Goal: Information Seeking & Learning: Learn about a topic

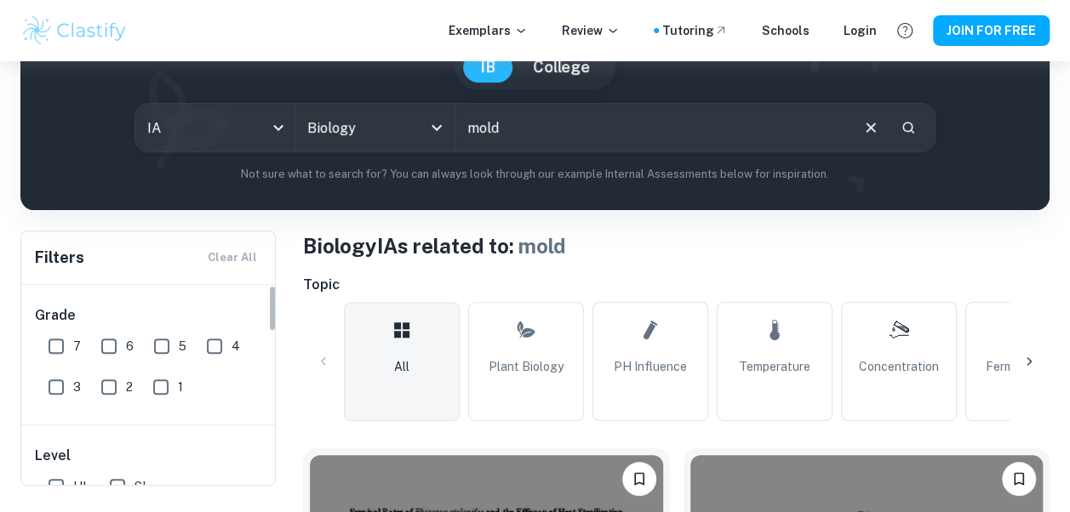
scroll to position [85, 0]
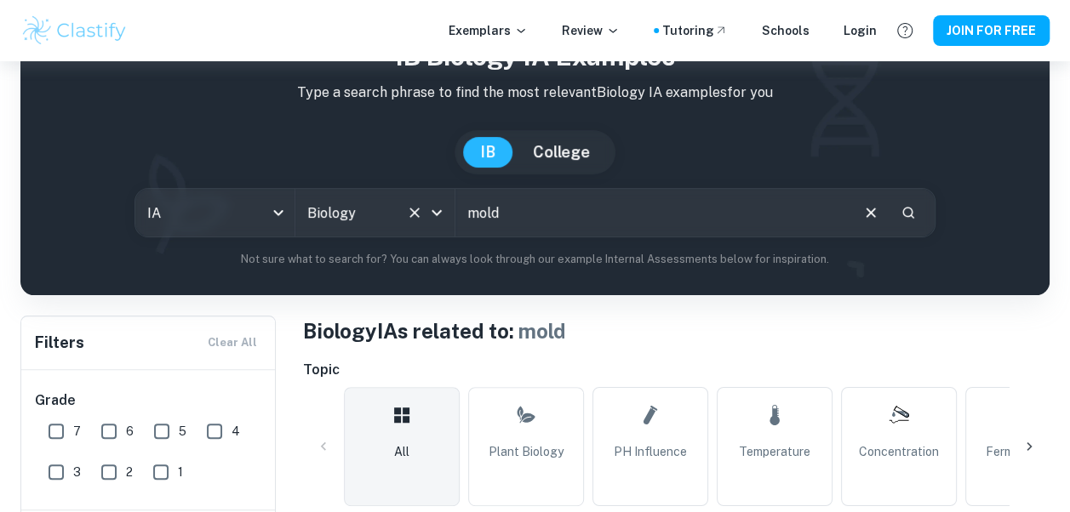
click at [426, 203] on div at bounding box center [425, 213] width 44 height 24
click at [440, 208] on icon "Open" at bounding box center [436, 213] width 20 height 20
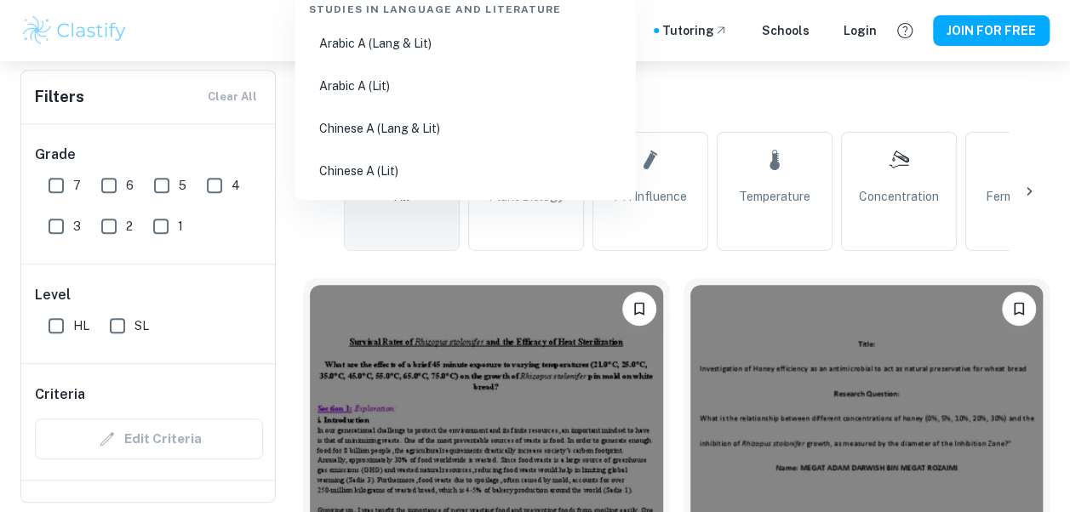
scroll to position [0, 0]
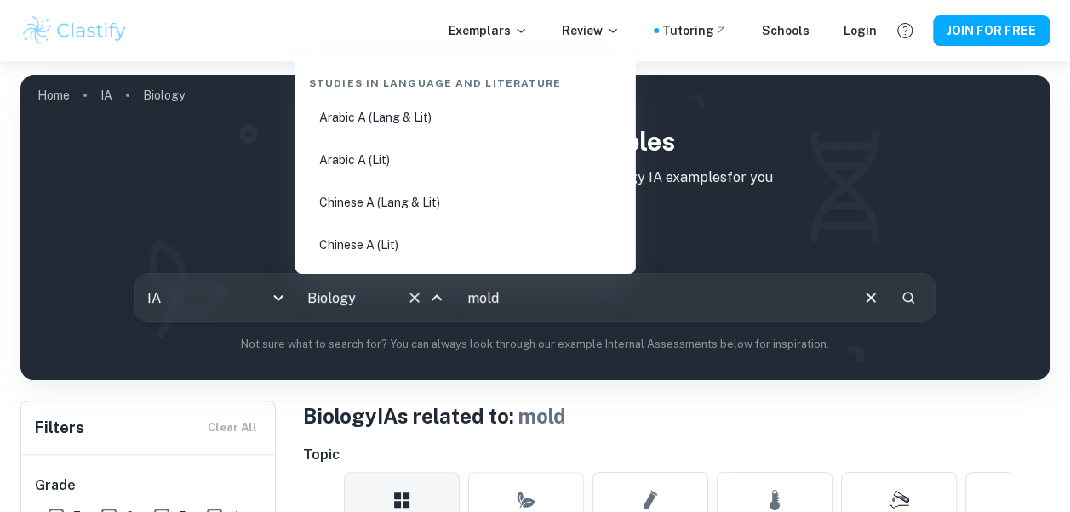
click at [336, 320] on div "Biology All Subjects" at bounding box center [374, 298] width 159 height 48
click at [353, 296] on input "Biology" at bounding box center [351, 298] width 96 height 32
drag, startPoint x: 353, startPoint y: 296, endPoint x: 317, endPoint y: 300, distance: 36.8
click at [317, 300] on input "Biology" at bounding box center [351, 298] width 96 height 32
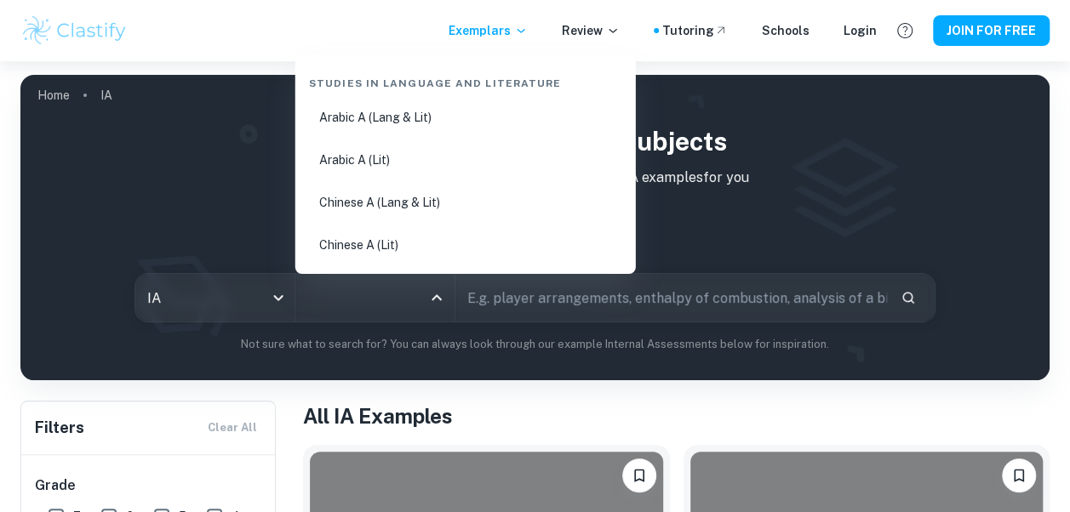
click at [416, 312] on input "All Subjects" at bounding box center [362, 298] width 118 height 32
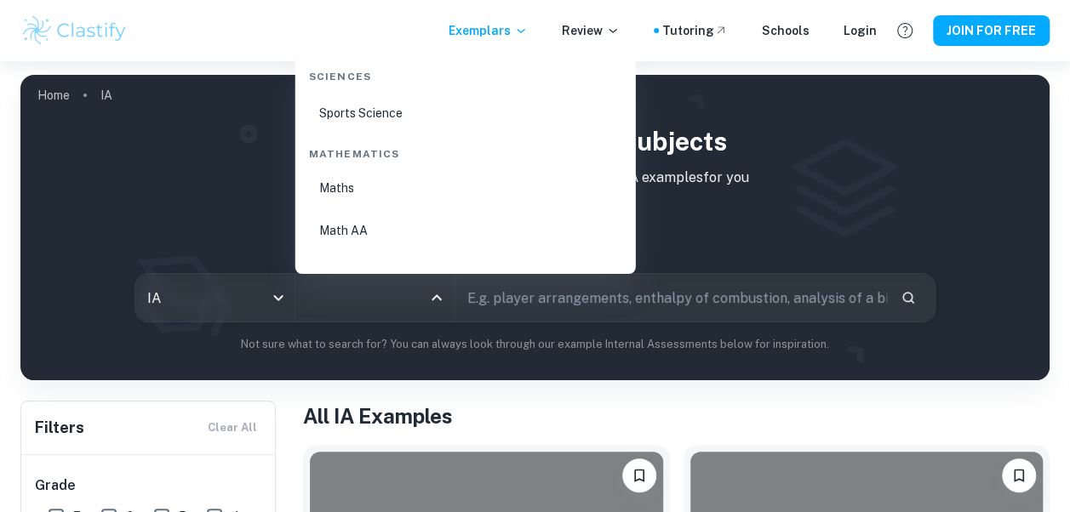
scroll to position [2894, 0]
click at [424, 243] on li "Math AI" at bounding box center [465, 246] width 327 height 39
type input "Math AI"
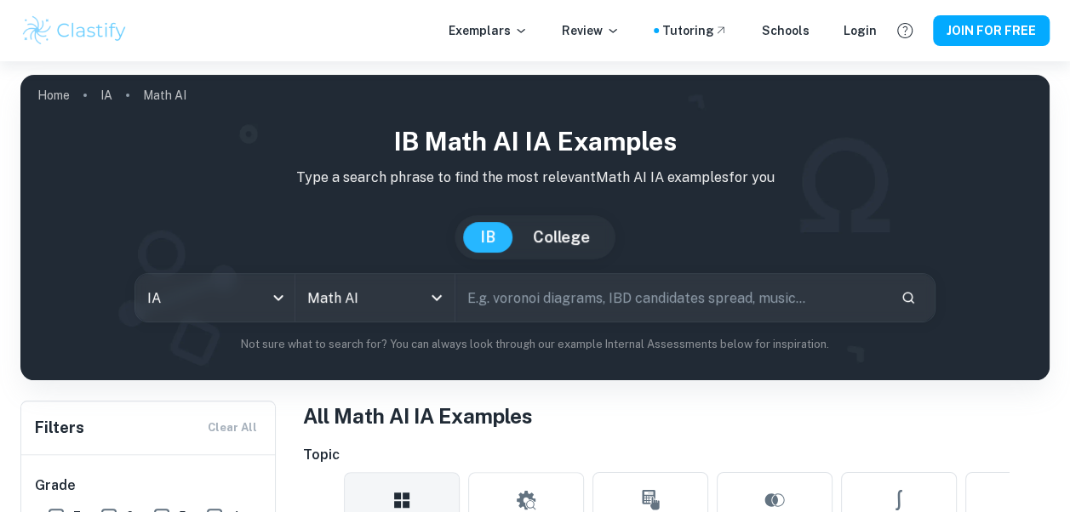
scroll to position [170, 0]
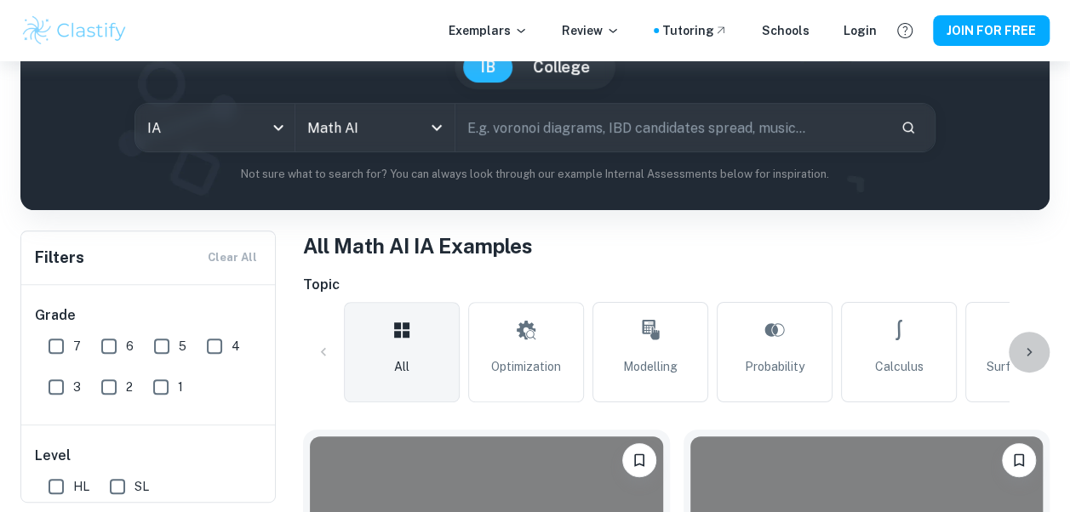
click at [1031, 353] on icon at bounding box center [1028, 352] width 17 height 17
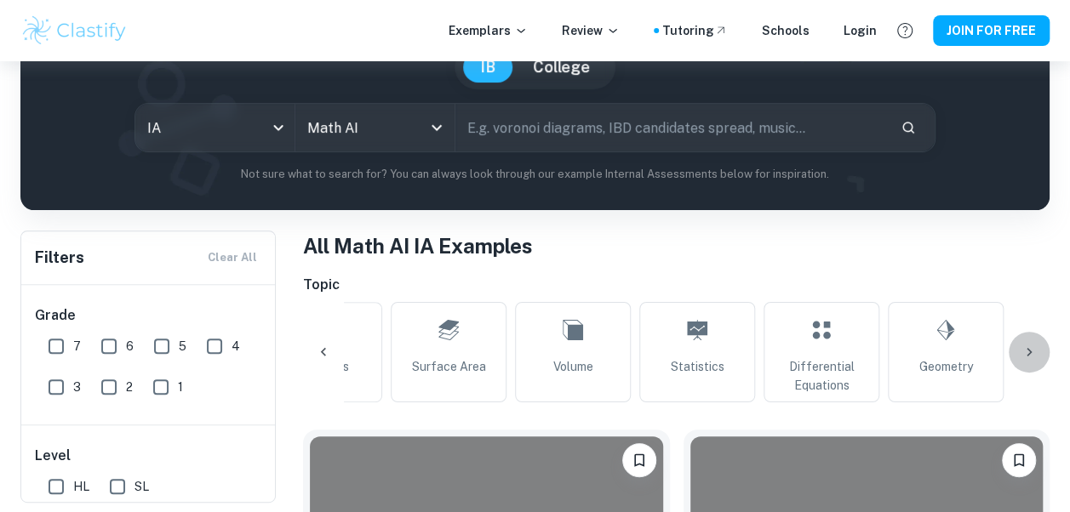
click at [1031, 353] on icon at bounding box center [1028, 352] width 17 height 17
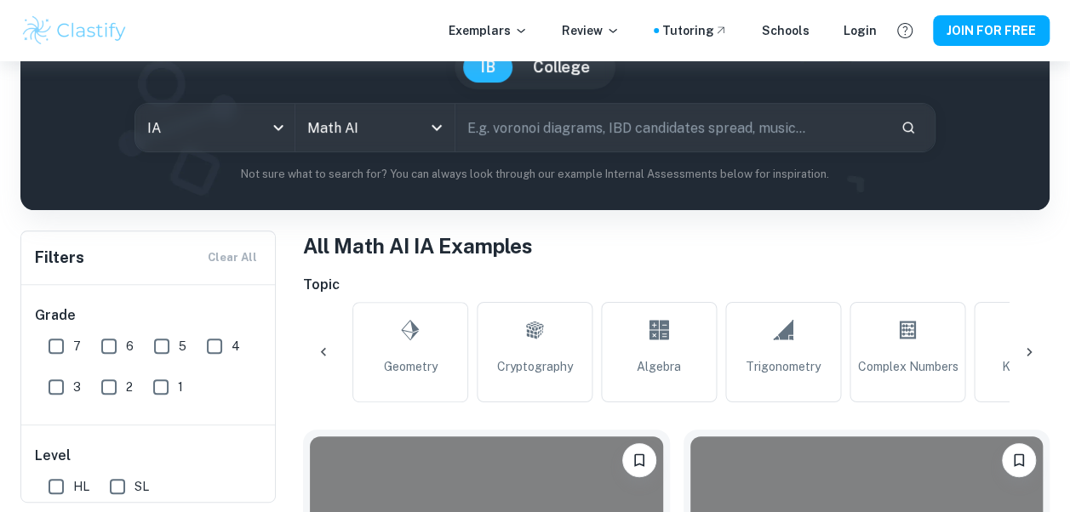
scroll to position [0, 1149]
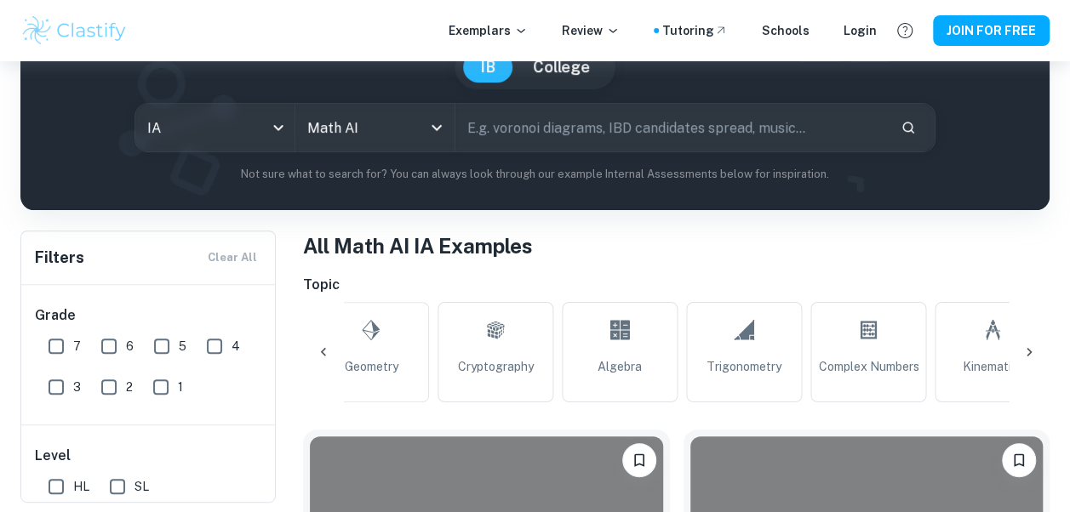
click at [1032, 354] on icon at bounding box center [1028, 352] width 17 height 17
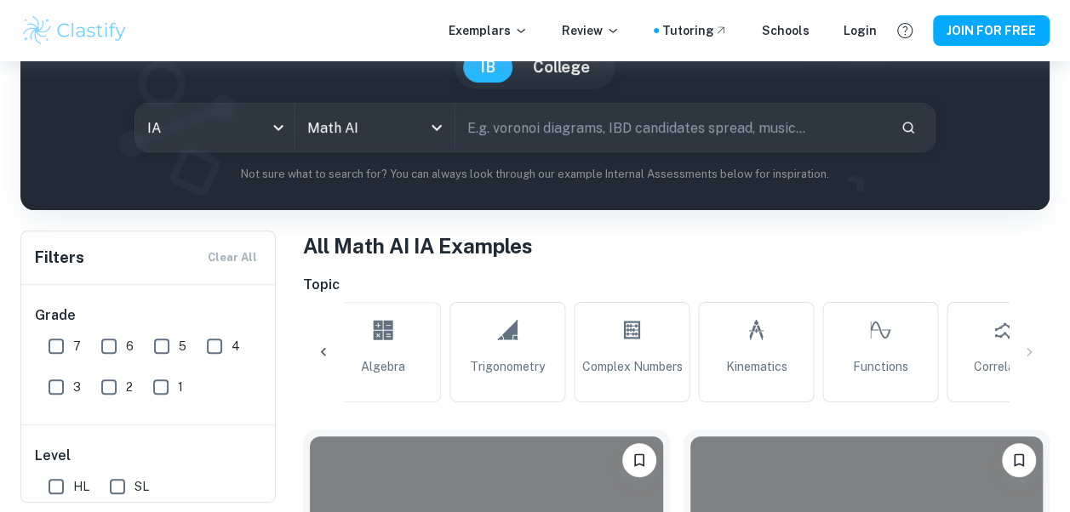
scroll to position [0, 1439]
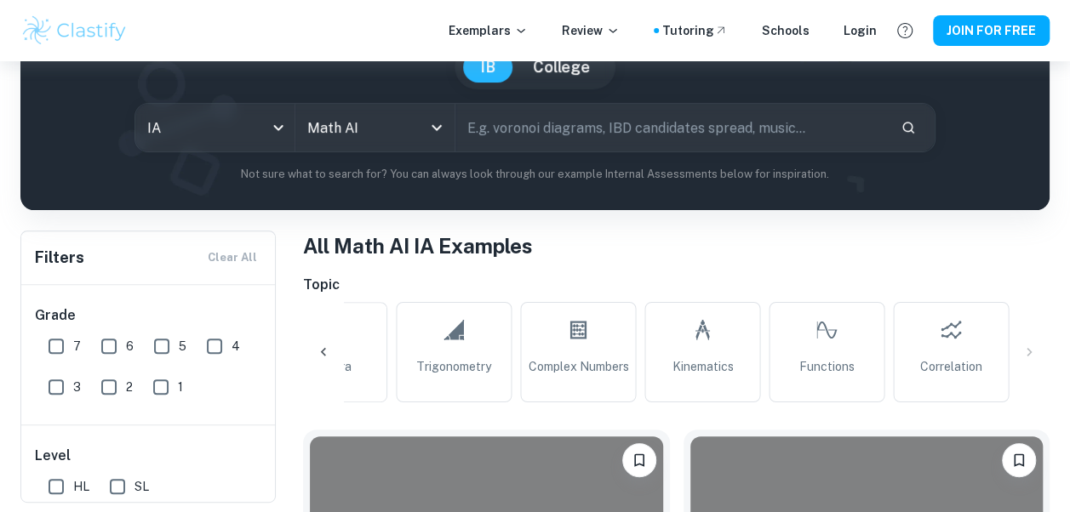
click at [1032, 354] on div "All Optimization Modelling Probability Calculus Surface Area Volume Statistics …" at bounding box center [676, 352] width 746 height 100
click at [323, 357] on icon at bounding box center [323, 352] width 17 height 17
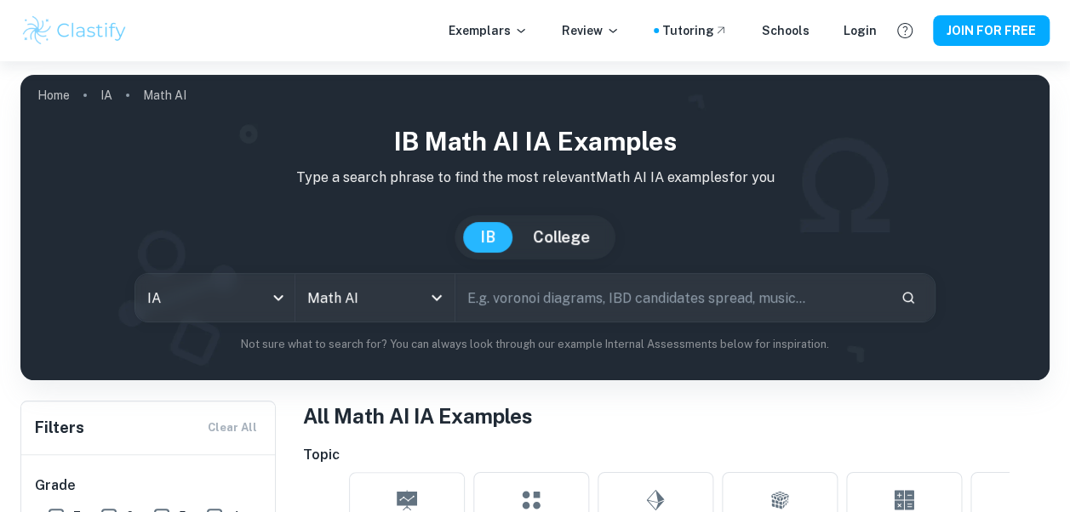
scroll to position [426, 0]
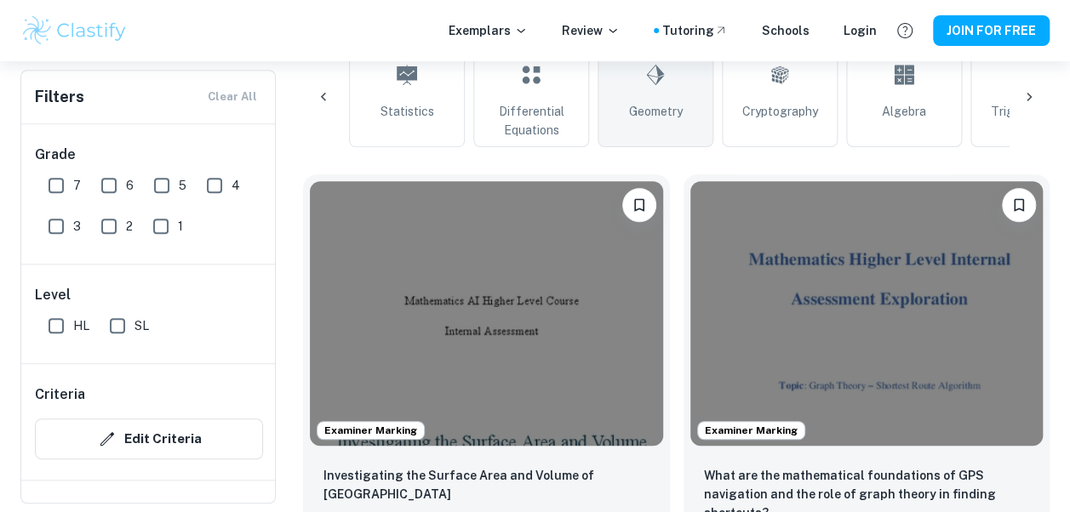
drag, startPoint x: 315, startPoint y: 106, endPoint x: 649, endPoint y: 89, distance: 334.9
click at [649, 89] on div "All Optimization Modelling Probability Calculus Surface Area Volume Statistics …" at bounding box center [676, 97] width 746 height 100
click at [649, 89] on icon at bounding box center [655, 74] width 20 height 41
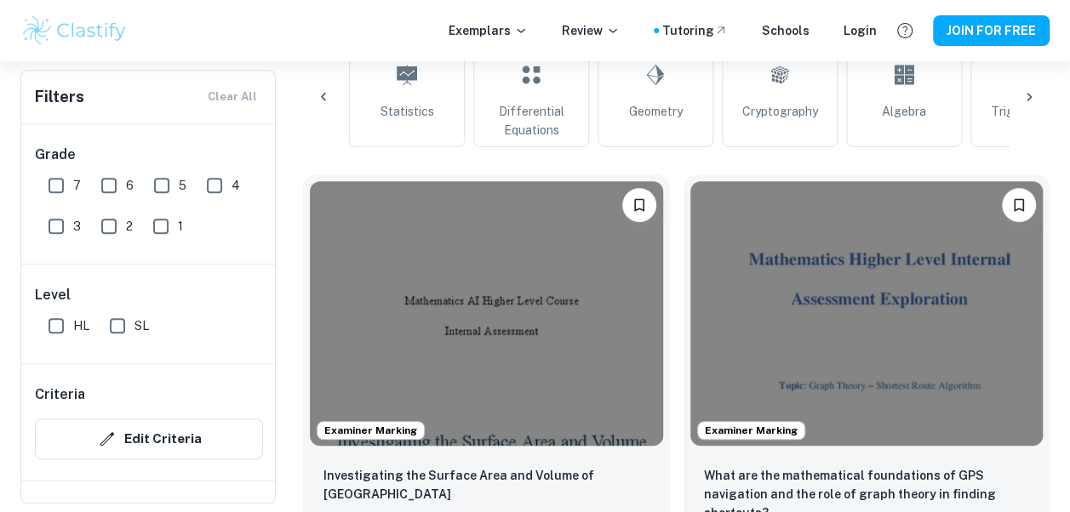
type input "Geometry"
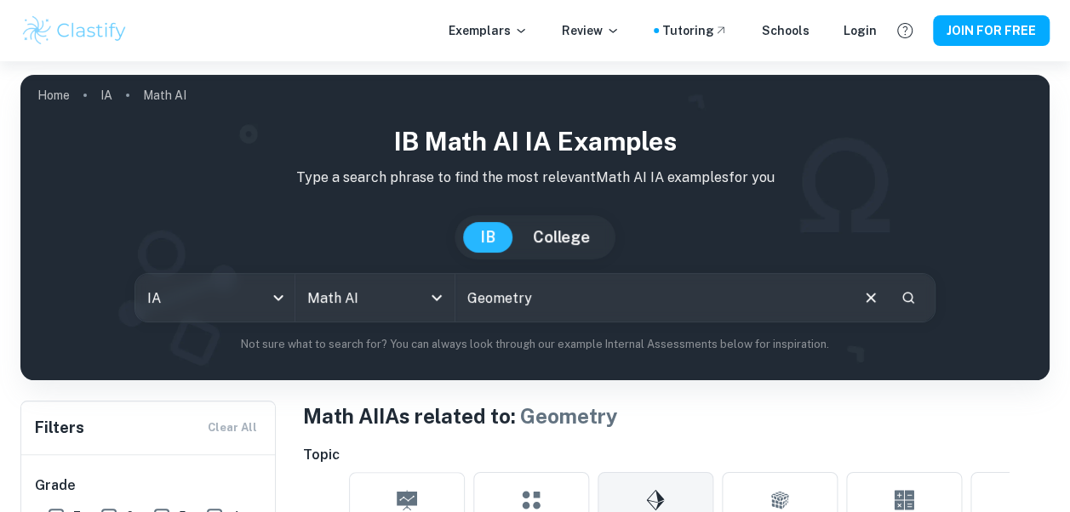
scroll to position [426, 0]
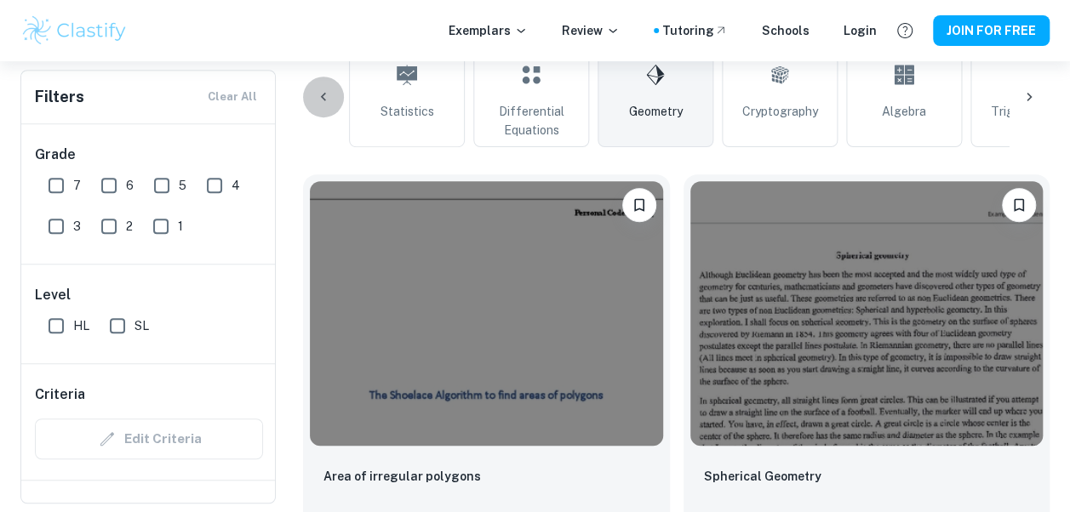
click at [329, 107] on div at bounding box center [323, 97] width 41 height 41
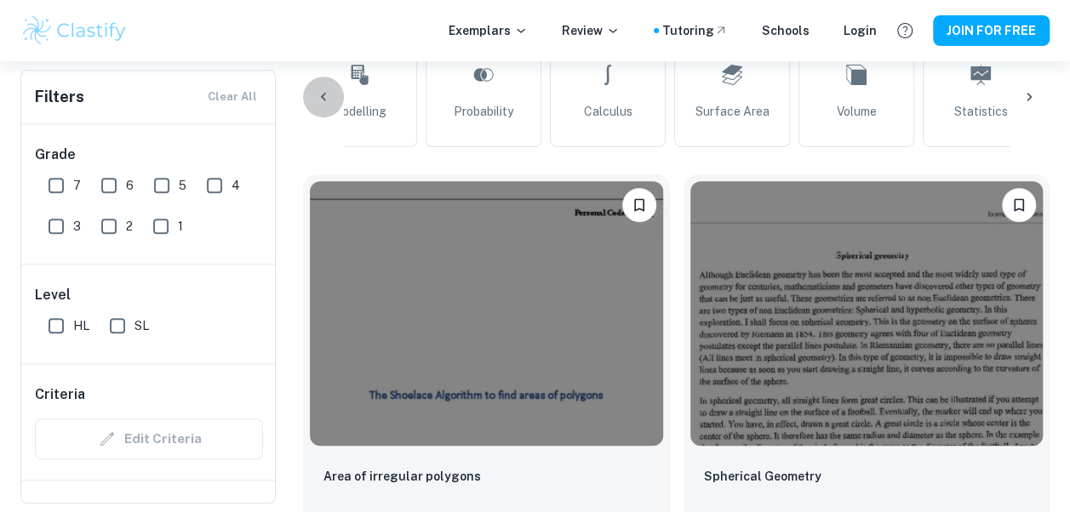
click at [329, 106] on div at bounding box center [323, 97] width 41 height 41
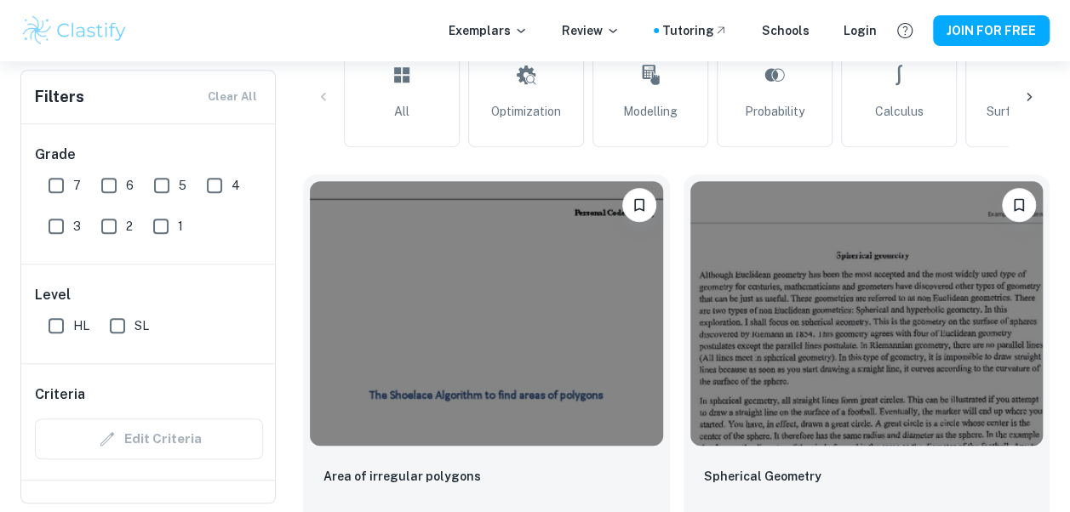
scroll to position [255, 0]
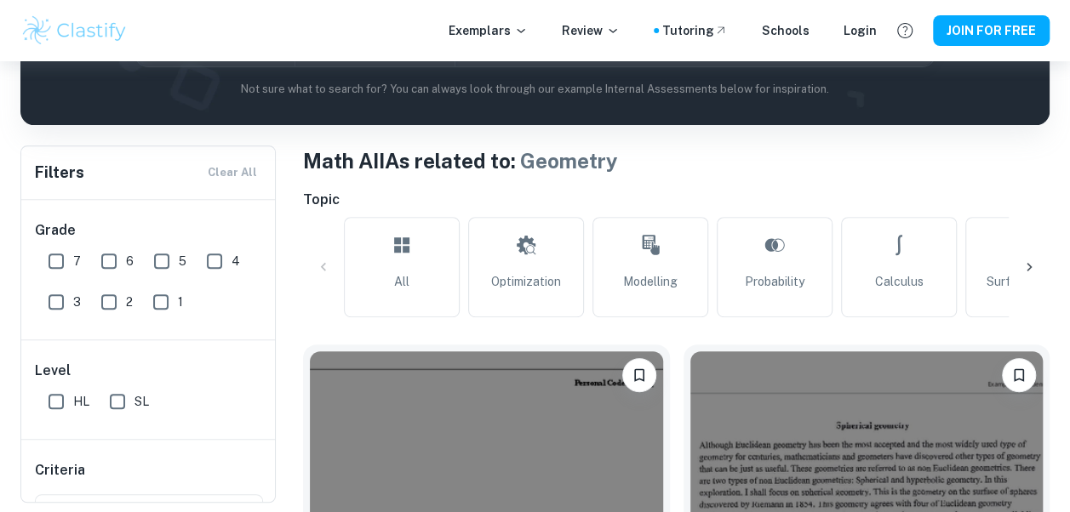
click at [1038, 259] on div at bounding box center [1029, 267] width 41 height 41
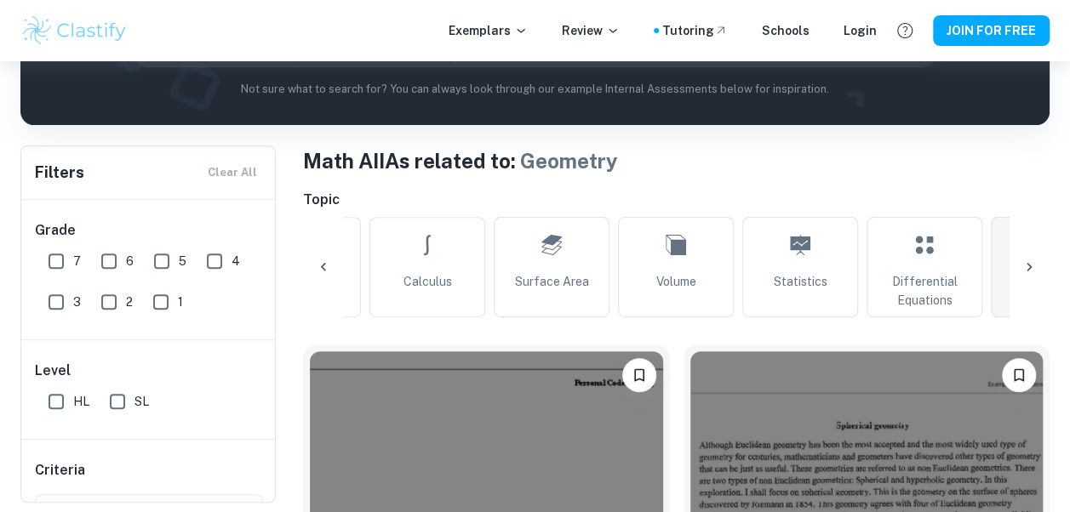
scroll to position [0, 574]
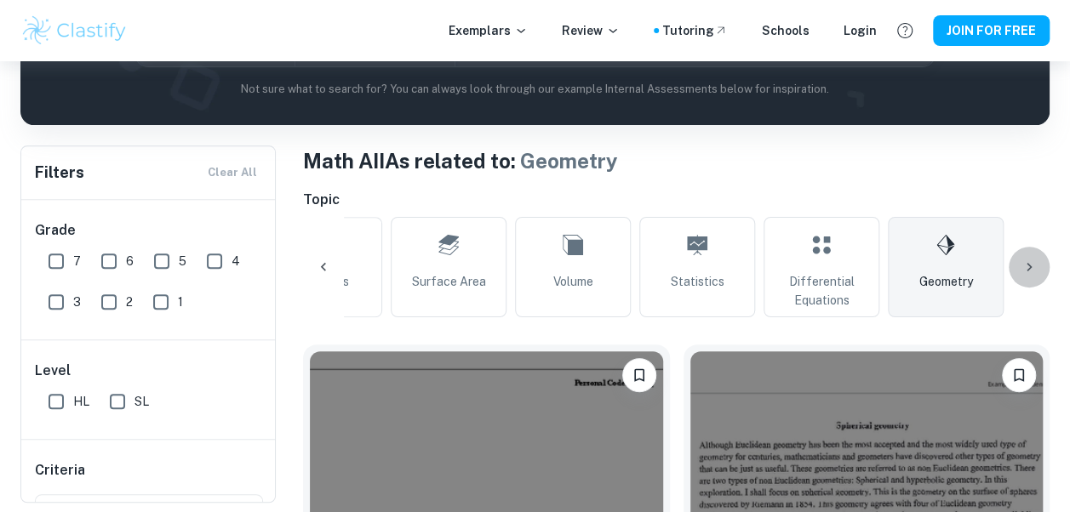
click at [1021, 267] on icon at bounding box center [1028, 267] width 17 height 17
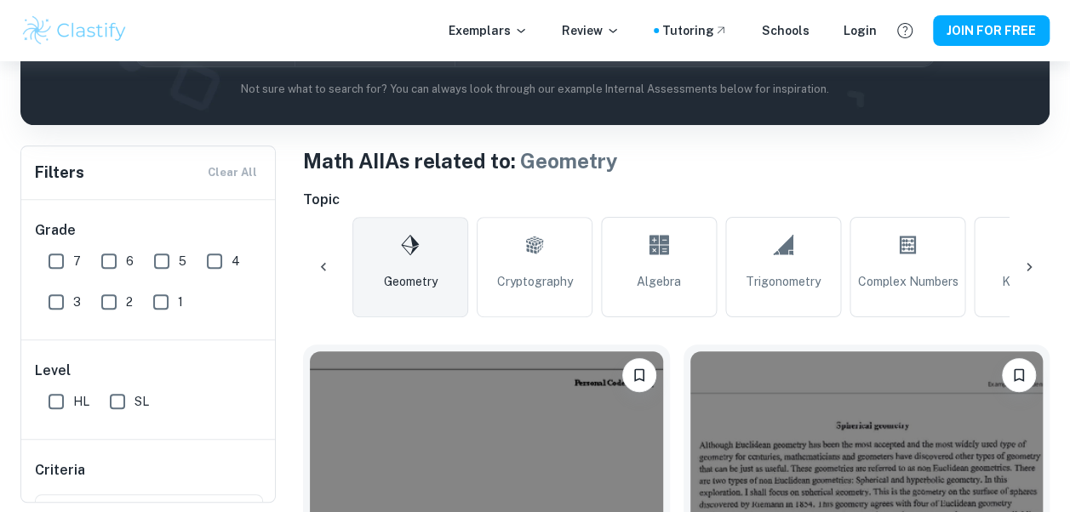
scroll to position [0, 1149]
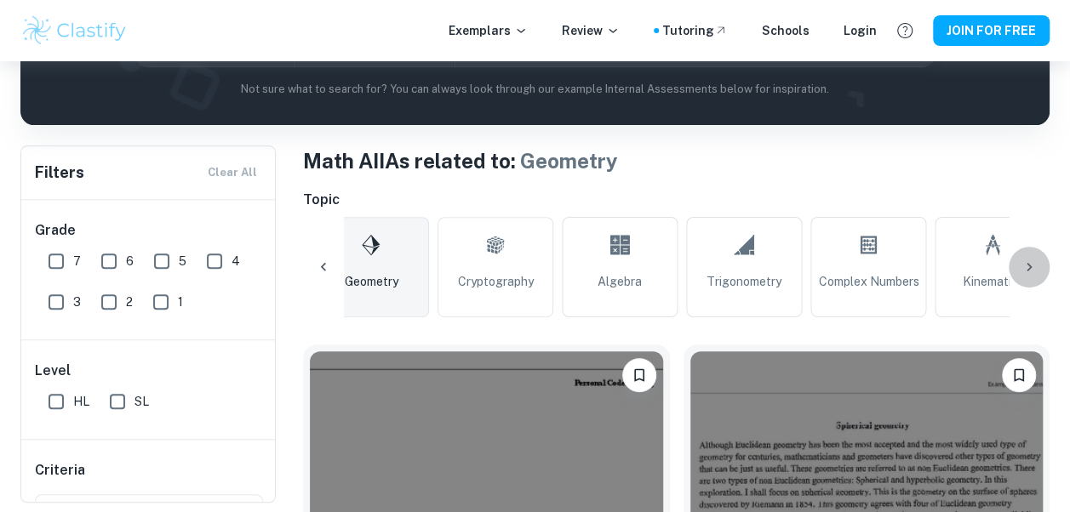
click at [1027, 270] on div at bounding box center [1029, 267] width 41 height 41
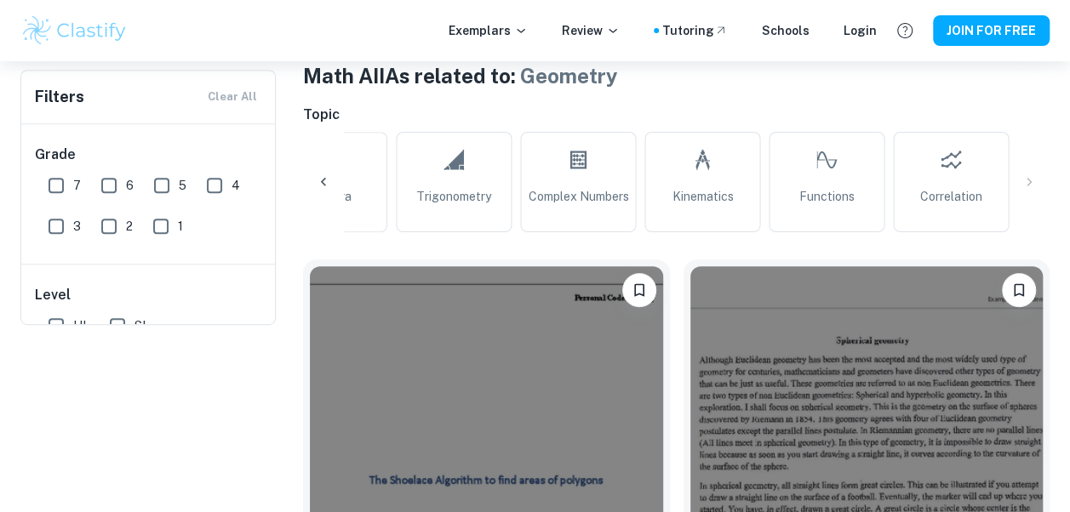
scroll to position [0, 0]
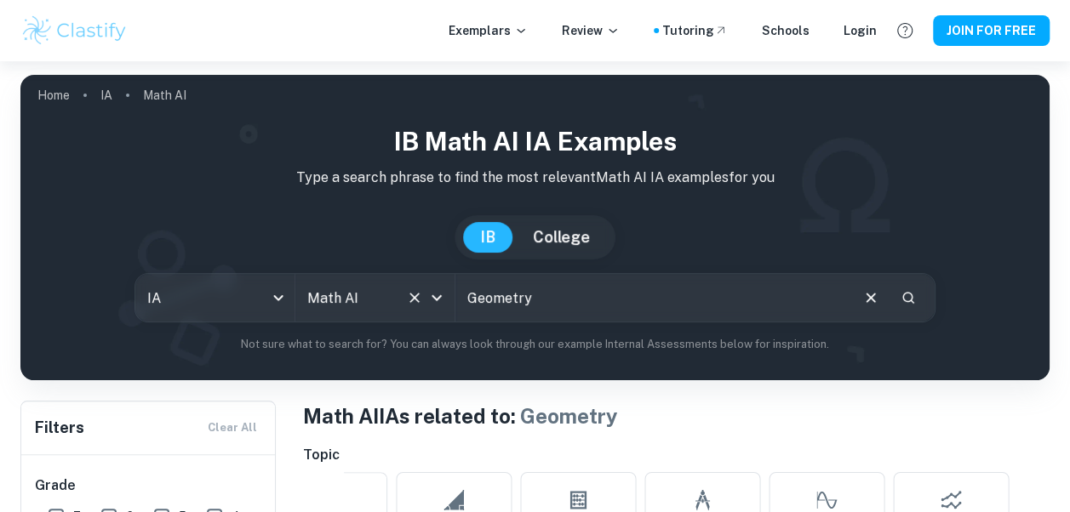
drag, startPoint x: 543, startPoint y: 299, endPoint x: 383, endPoint y: 285, distance: 160.6
click at [383, 285] on div "IA ia All Subjects Math AI All Subjects Geometry ​" at bounding box center [535, 297] width 802 height 49
drag, startPoint x: 525, startPoint y: 281, endPoint x: 531, endPoint y: 294, distance: 14.9
click at [525, 283] on input "text" at bounding box center [651, 298] width 393 height 48
click at [531, 294] on input "text" at bounding box center [651, 298] width 393 height 48
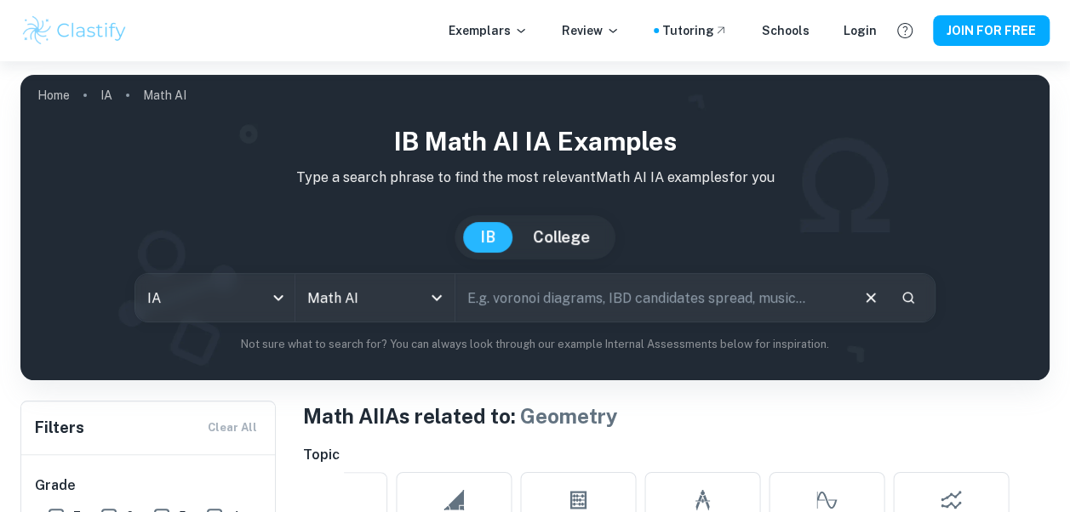
paste input "Hardy–[PERSON_NAME] principle"
type input "Hardy–[PERSON_NAME] principle"
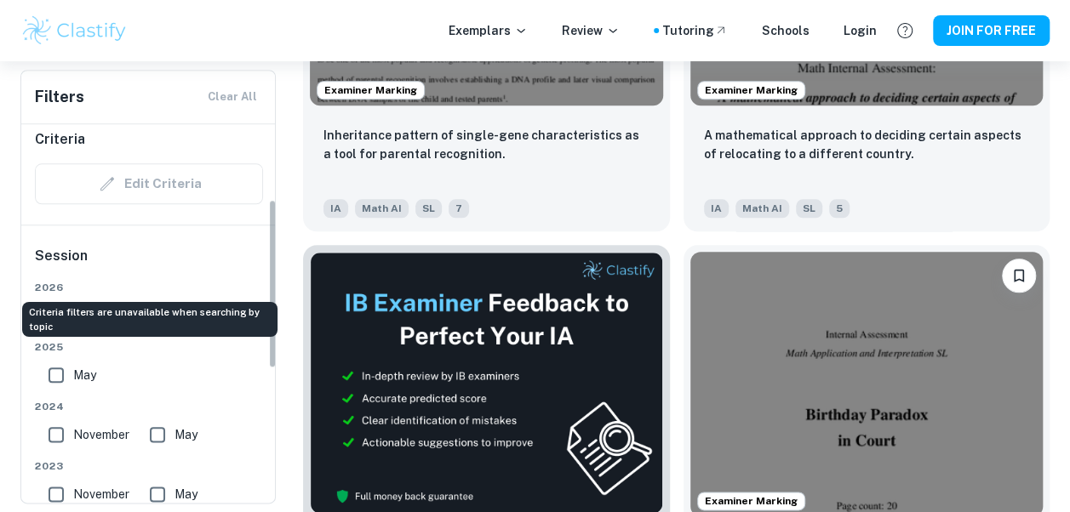
scroll to position [85, 0]
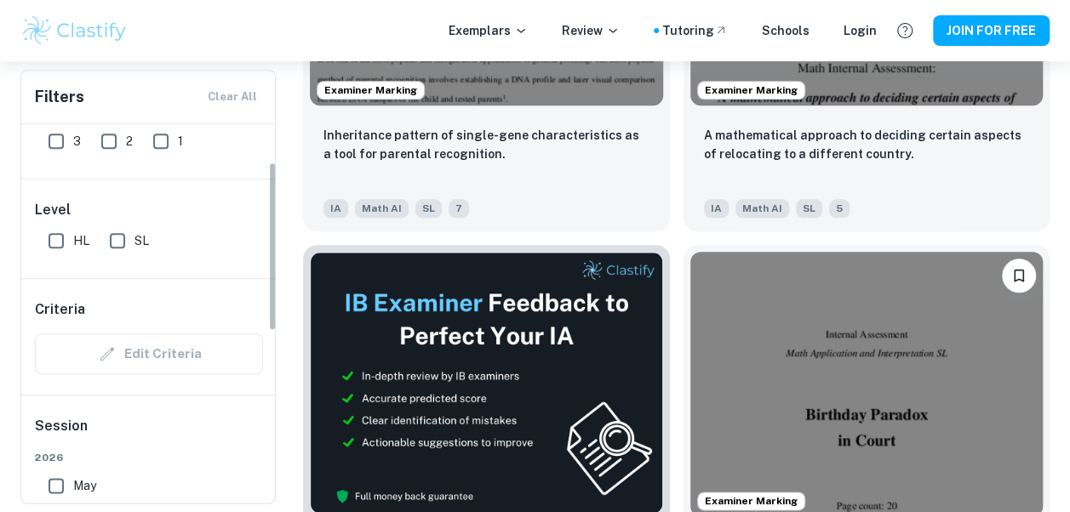
drag, startPoint x: 53, startPoint y: 245, endPoint x: 272, endPoint y: 352, distance: 244.4
click at [53, 245] on input "HL" at bounding box center [56, 241] width 34 height 34
checkbox input "true"
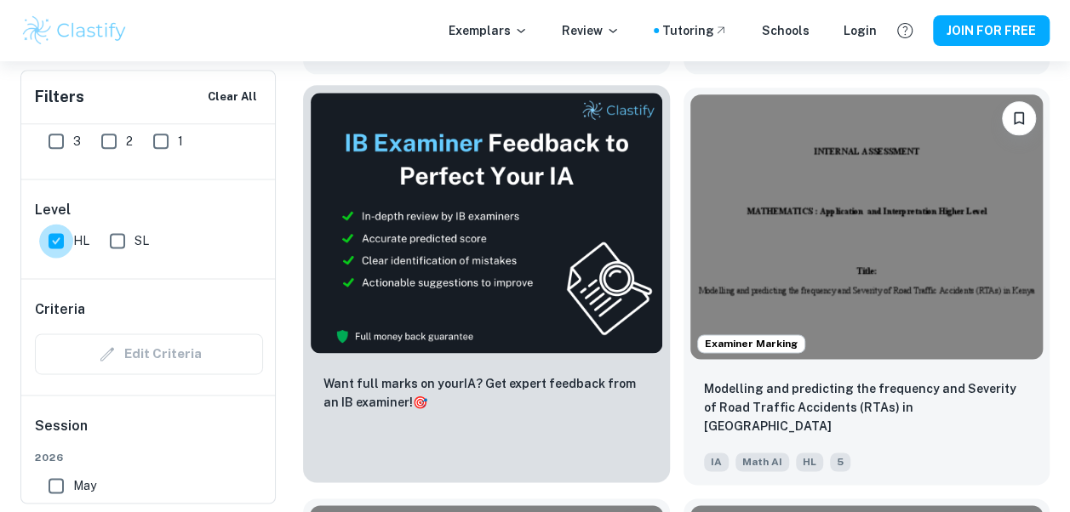
scroll to position [4426, 0]
